Goal: Check status: Check status

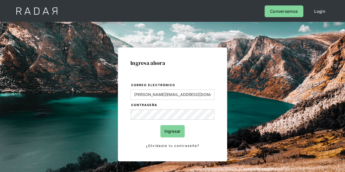
click at [170, 135] on input "Ingresar" at bounding box center [172, 131] width 24 height 12
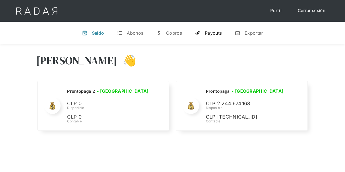
drag, startPoint x: 214, startPoint y: 40, endPoint x: 221, endPoint y: 28, distance: 14.1
click at [221, 28] on div "v Saldo t Abonos w [GEOGRAPHIC_DATA] y Payouts n Exportar" at bounding box center [172, 33] width 345 height 22
click at [221, 28] on link "y Payouts" at bounding box center [207, 33] width 35 height 14
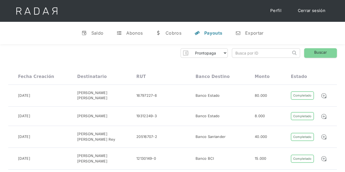
click at [254, 52] on input "search" at bounding box center [261, 52] width 59 height 9
paste input "81cbda7f-37c5-4e6c-bef1-f2f0ebb49334"
click at [295, 54] on img at bounding box center [294, 53] width 4 height 4
click at [314, 53] on link "Buscar" at bounding box center [320, 53] width 33 height 10
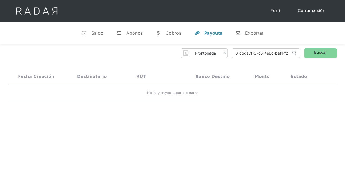
click at [247, 50] on input "81cbda7f-37c5-4e6c-bef1-f2f0ebb49334" at bounding box center [261, 52] width 59 height 9
paste input "e33fed97-560a-408a-881b-a789c1b1b618"
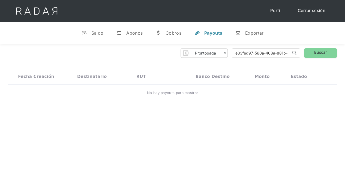
scroll to position [0, 23]
type input "e33fed97-560a-408a-881b-a789c1b1b618"
click at [302, 56] on div "Prontopaga Prontopaga 2 Thank you! Your submission has been received! Oops! Som…" at bounding box center [172, 53] width 328 height 10
click at [310, 53] on link "Buscar" at bounding box center [320, 53] width 33 height 10
